Goal: Task Accomplishment & Management: Use online tool/utility

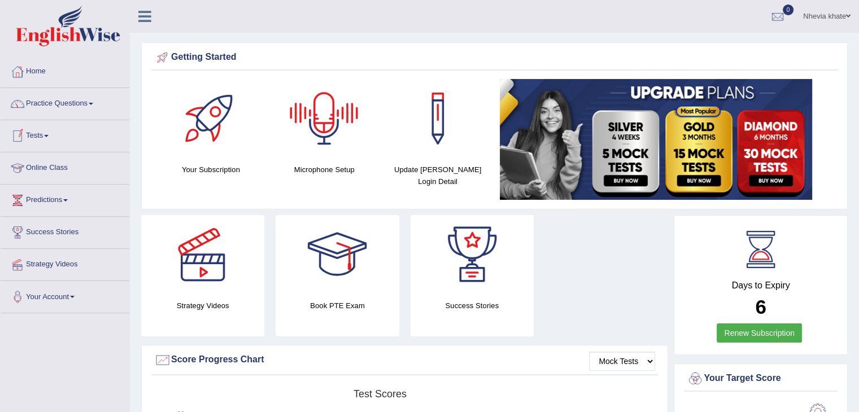
click at [52, 133] on link "Tests" at bounding box center [65, 134] width 129 height 28
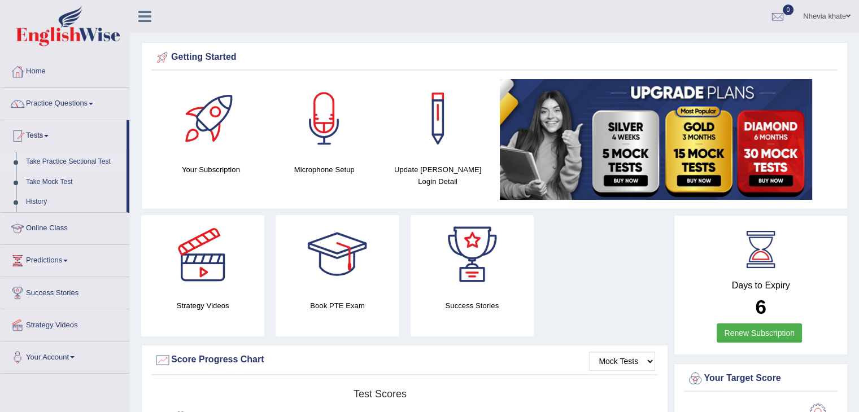
click at [79, 161] on link "Take Practice Sectional Test" at bounding box center [74, 162] width 106 height 20
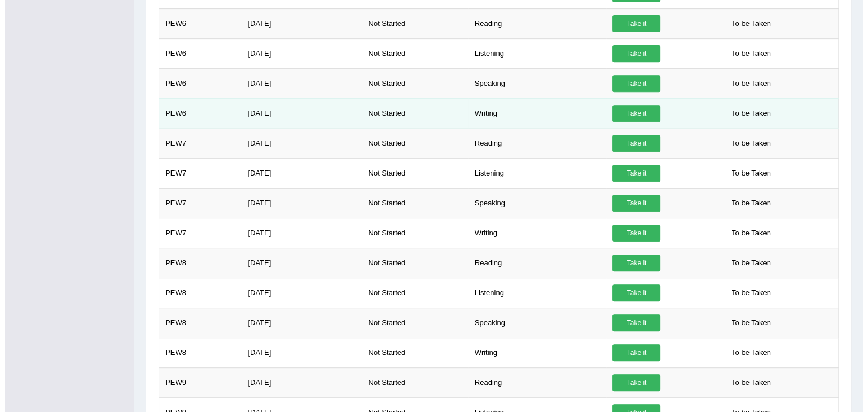
scroll to position [479, 0]
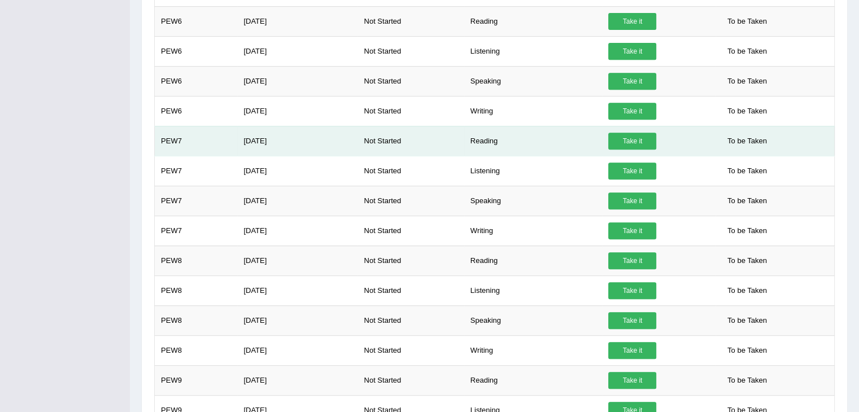
click at [622, 139] on link "Take it" at bounding box center [632, 141] width 48 height 17
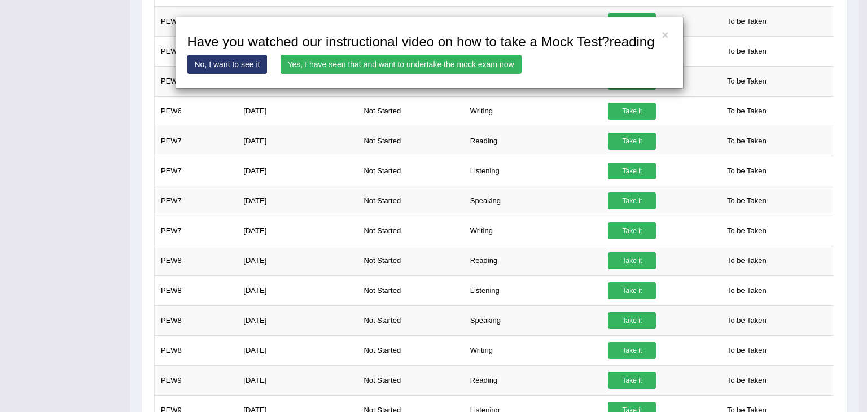
click at [445, 65] on link "Yes, I have seen that and want to undertake the mock exam now" at bounding box center [401, 64] width 241 height 19
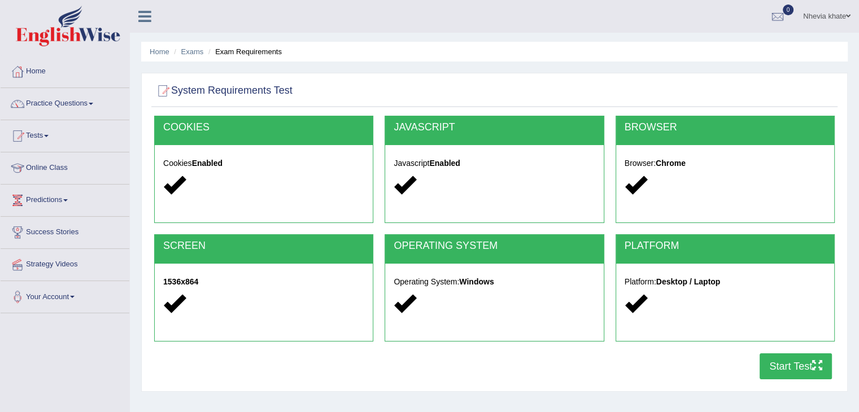
click at [801, 364] on button "Start Test" at bounding box center [795, 366] width 72 height 26
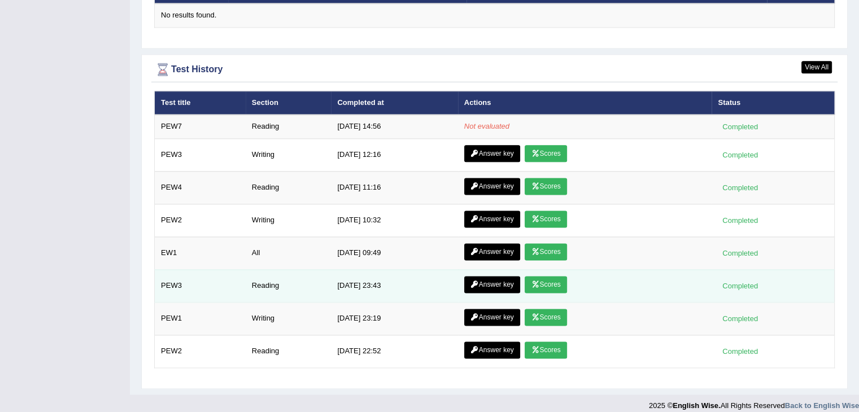
scroll to position [1443, 0]
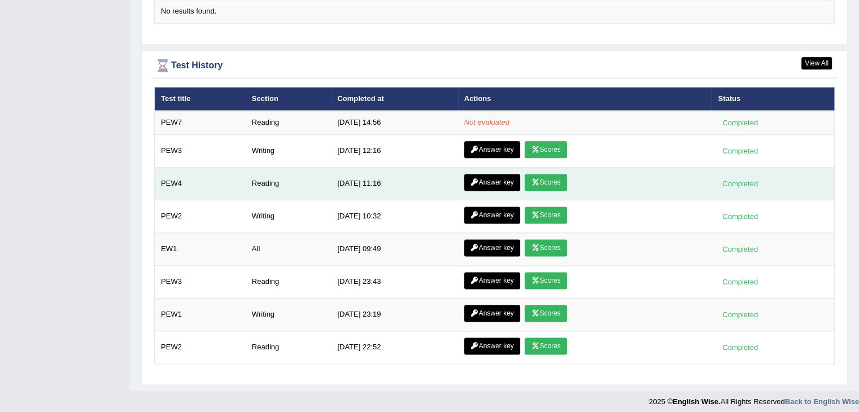
click at [492, 177] on link "Answer key" at bounding box center [492, 182] width 56 height 17
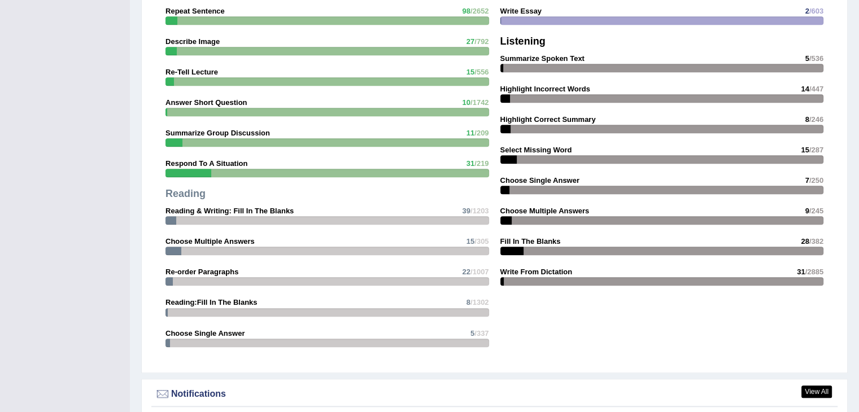
scroll to position [991, 0]
